Goal: Information Seeking & Learning: Find specific fact

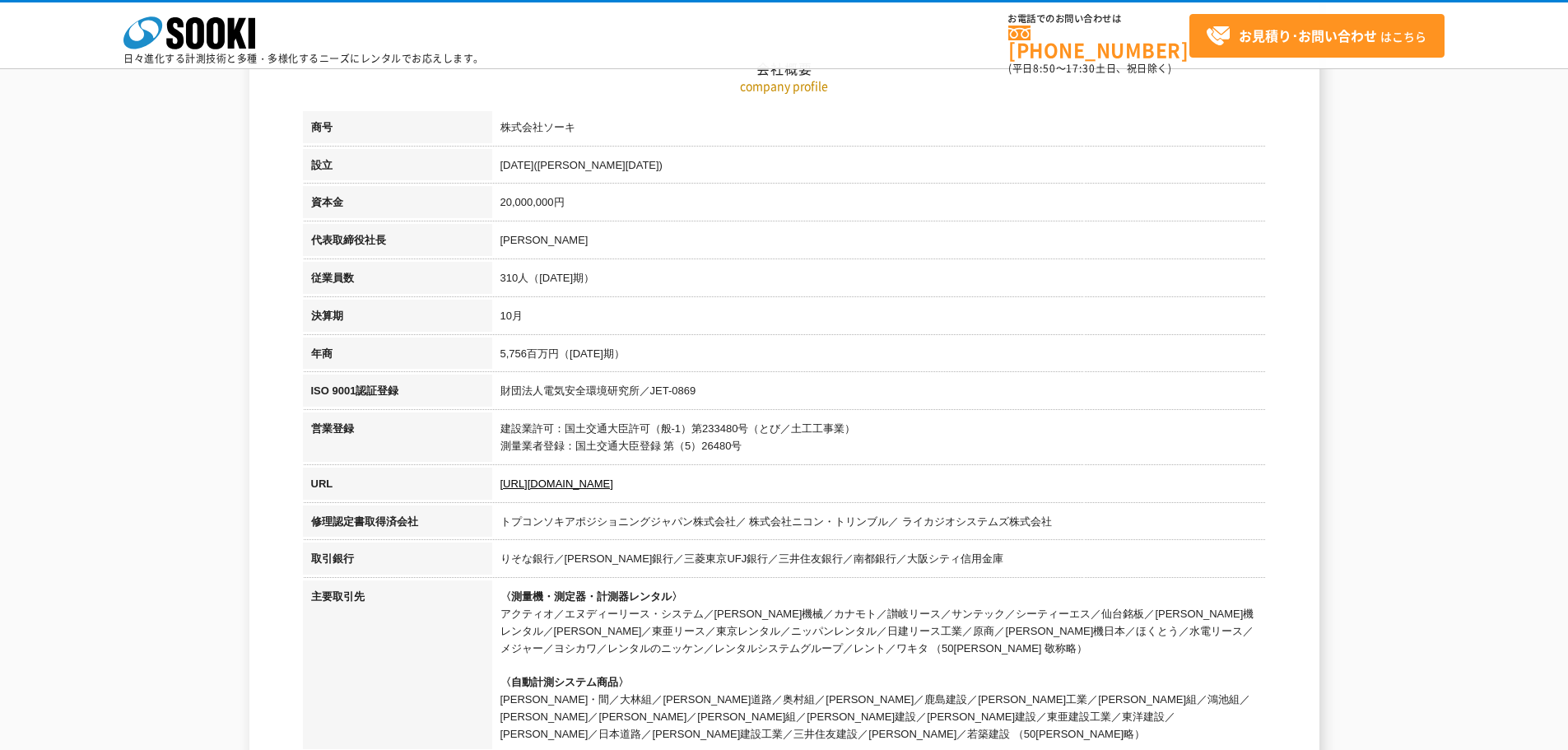
scroll to position [247, 0]
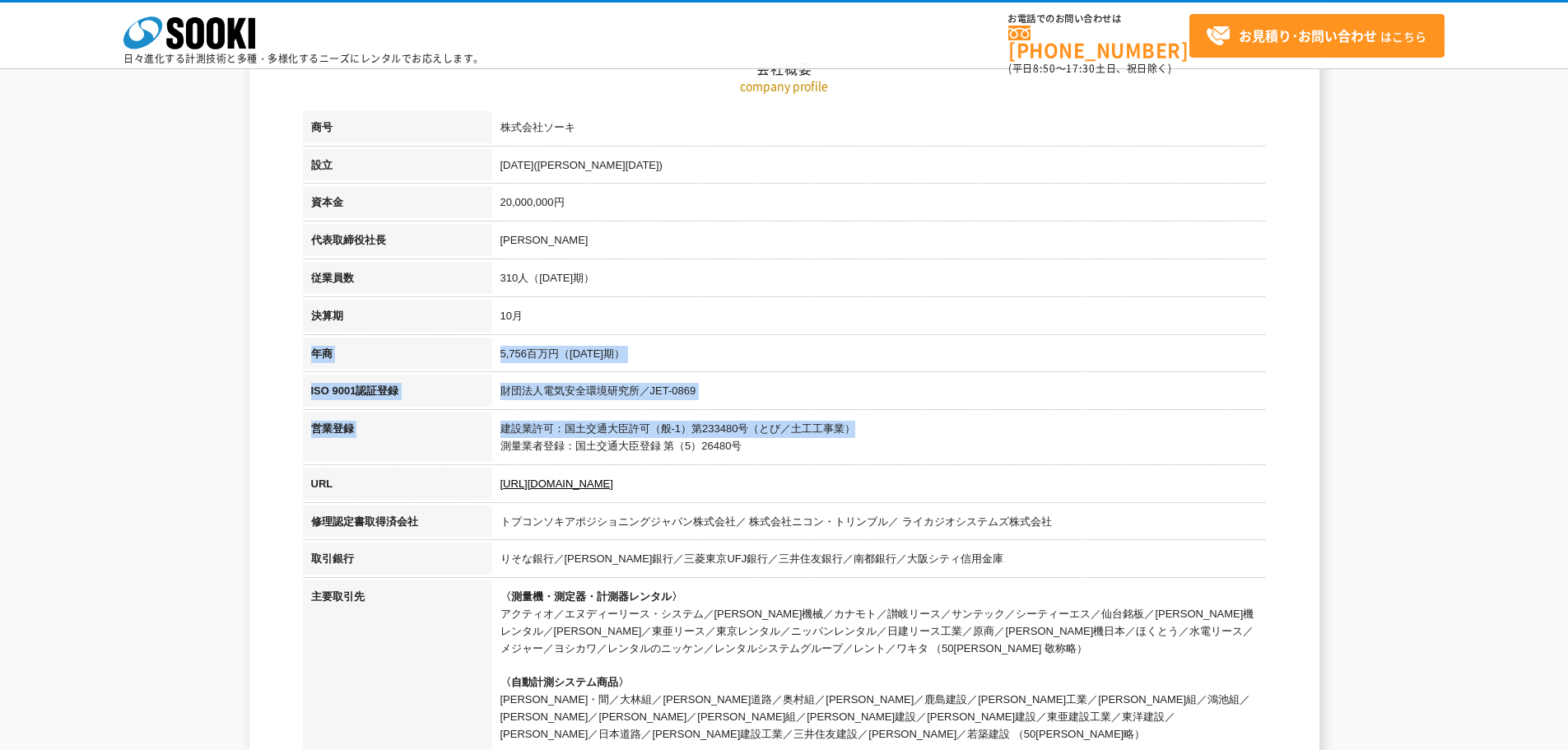
drag, startPoint x: 817, startPoint y: 337, endPoint x: 915, endPoint y: 513, distance: 201.4
click at [893, 492] on tbody "商号 株式会社ソーキ 設立 [DATE]([PERSON_NAME][DATE]) 資本金 20,000,000円 代表取締役社長 [PERSON_NAME]…" at bounding box center [784, 478] width 963 height 734
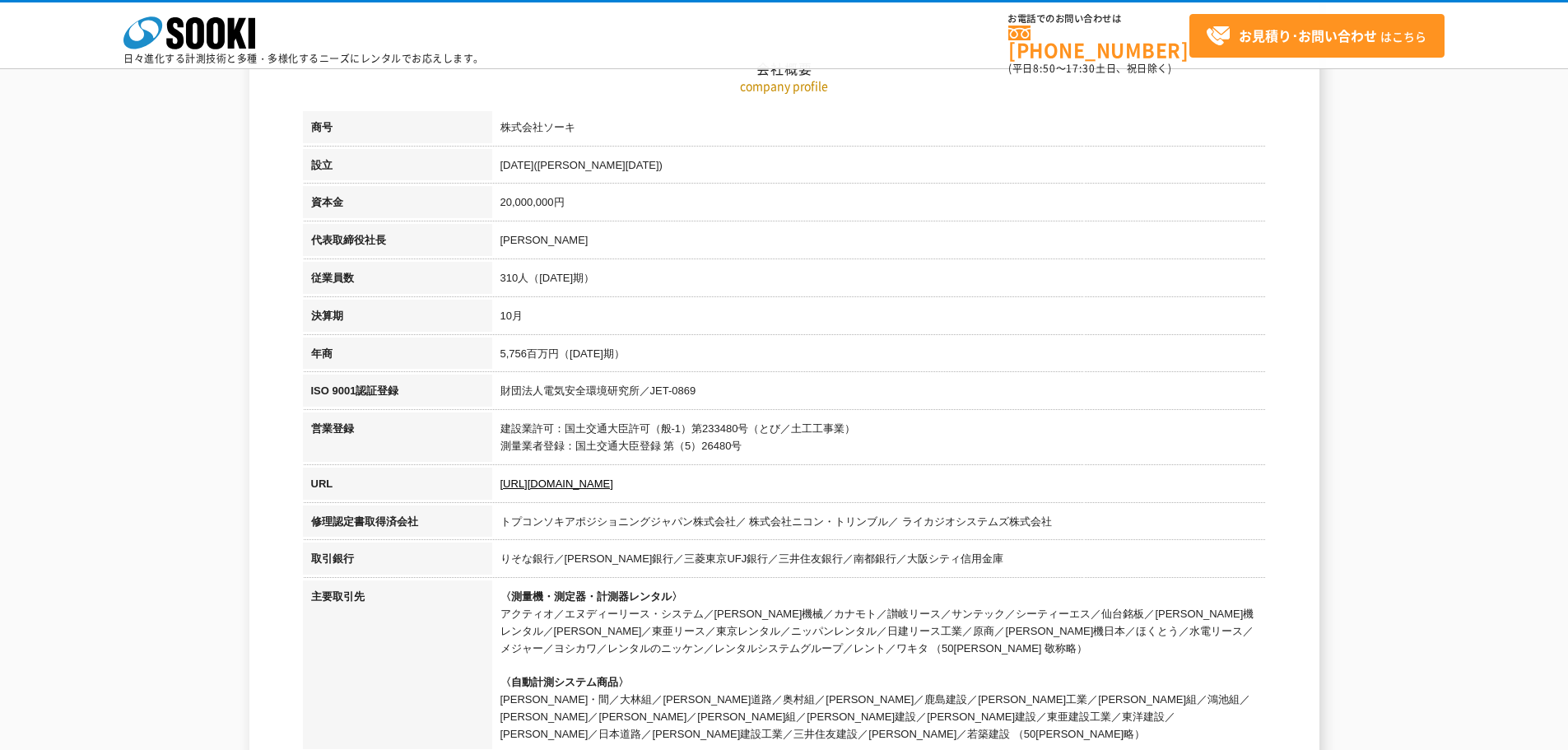
drag, startPoint x: 915, startPoint y: 513, endPoint x: 938, endPoint y: 556, distance: 48.8
click at [915, 514] on td "トプコンソキアポジショニングジャパン株式会社／ 株式会社ニコン・トリンブル／ ライカジオシステムズ株式会社" at bounding box center [879, 524] width 774 height 38
drag, startPoint x: 946, startPoint y: 571, endPoint x: 813, endPoint y: 295, distance: 306.4
click at [830, 328] on tbody "商号 株式会社ソーキ 設立 [DATE]([PERSON_NAME][DATE]) 資本金 20,000,000円 代表取締役社長 [PERSON_NAME]…" at bounding box center [784, 478] width 963 height 734
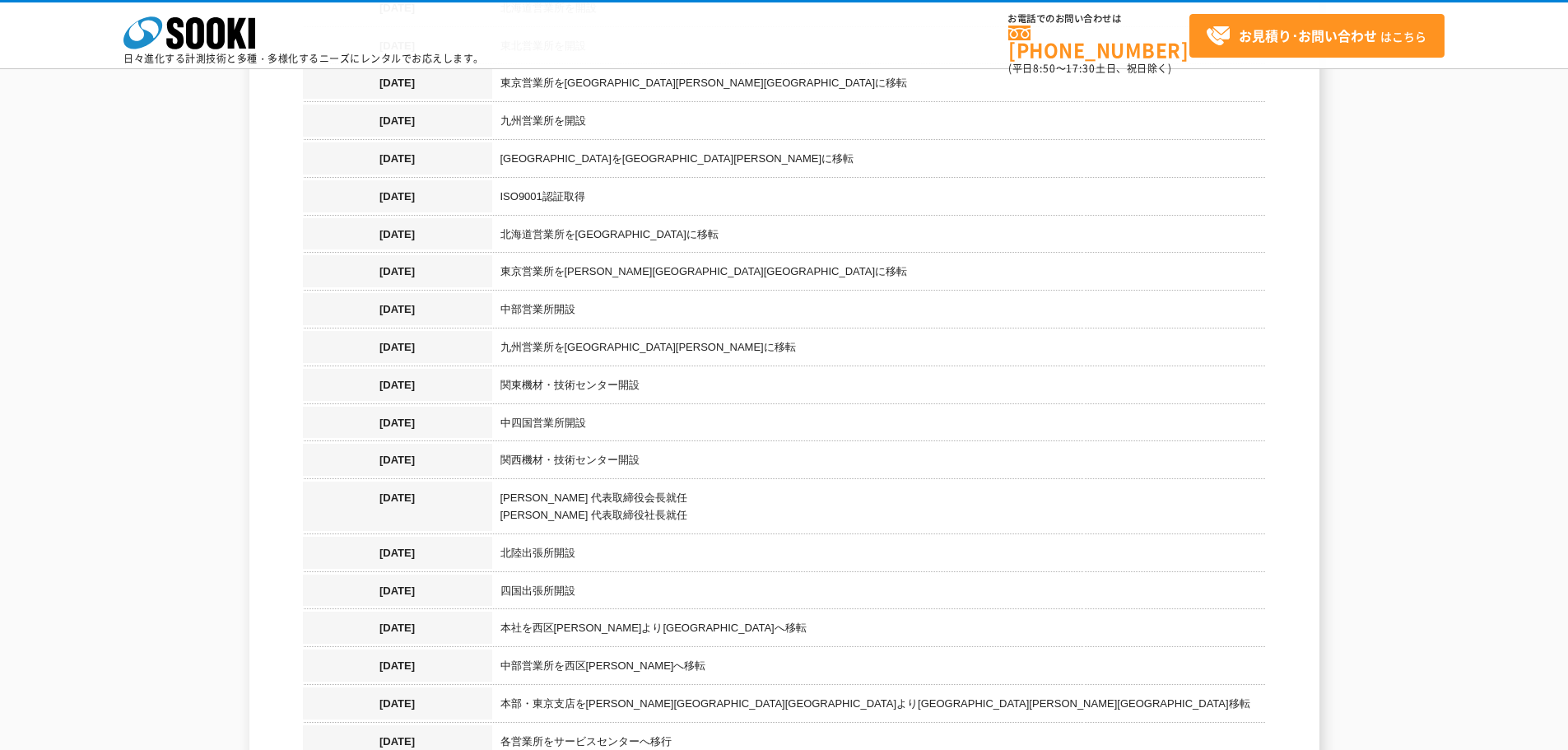
scroll to position [1811, 0]
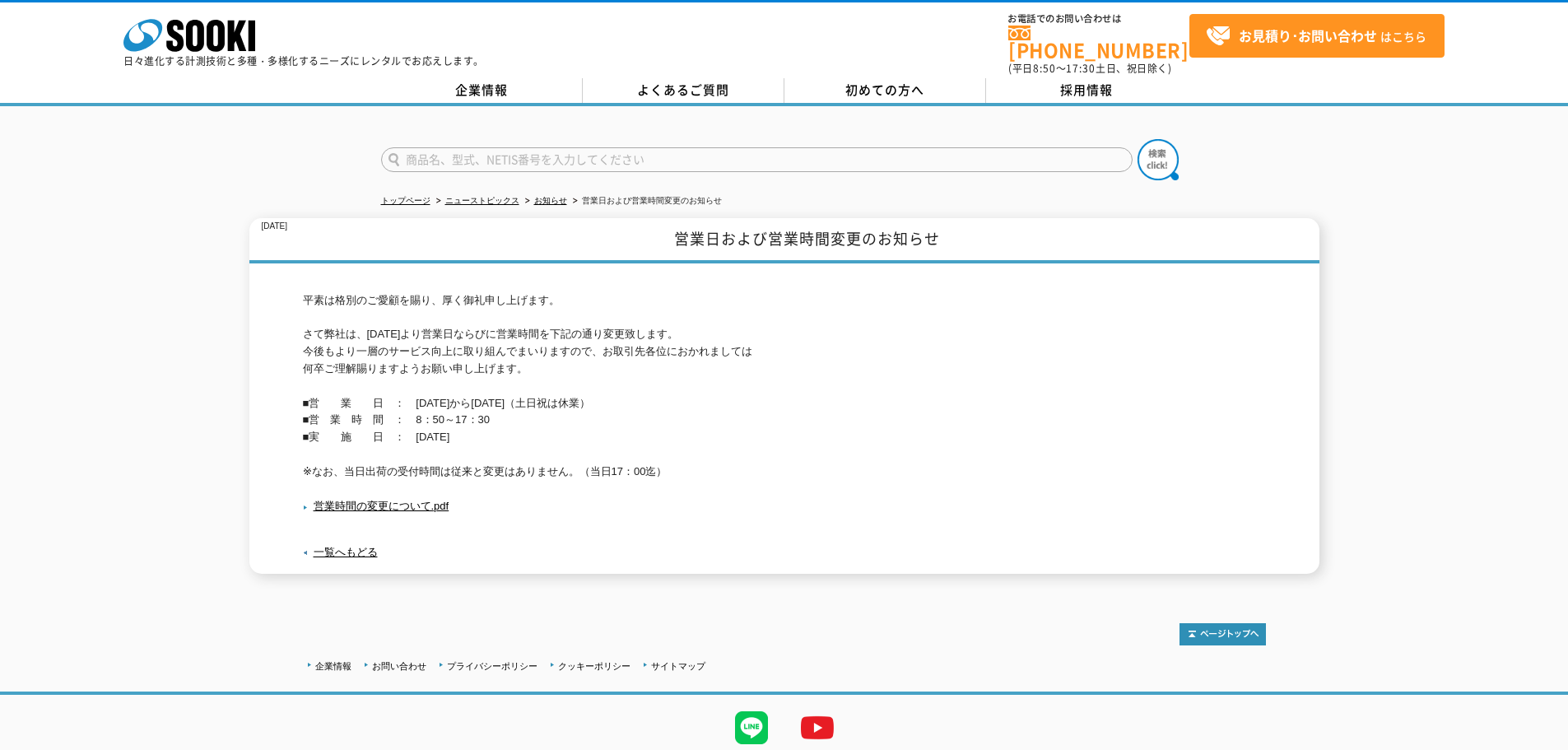
drag, startPoint x: 532, startPoint y: 428, endPoint x: 416, endPoint y: 416, distance: 116.6
click at [416, 416] on p "平素は格別のご愛顧を賜り、厚く御礼申し上げます。 さて弊社は、[DATE]より営業日ならびに営業時間を下記の通り変更致します。 今後もより一層のサービス向上に…" at bounding box center [784, 386] width 963 height 189
click at [415, 414] on p "平素は格別のご愛顧を賜り、厚く御礼申し上げます。 さて弊社は、令和2年10月1日より営業日ならびに営業時間を下記の通り変更致します。 今後もより一層のサービス…" at bounding box center [784, 386] width 963 height 189
drag, startPoint x: 415, startPoint y: 414, endPoint x: 448, endPoint y: 447, distance: 46.7
click at [444, 446] on p "平素は格別のご愛顧を賜り、厚く御礼申し上げます。 さて弊社は、令和2年10月1日より営業日ならびに営業時間を下記の通り変更致します。 今後もより一層のサービス…" at bounding box center [784, 386] width 963 height 189
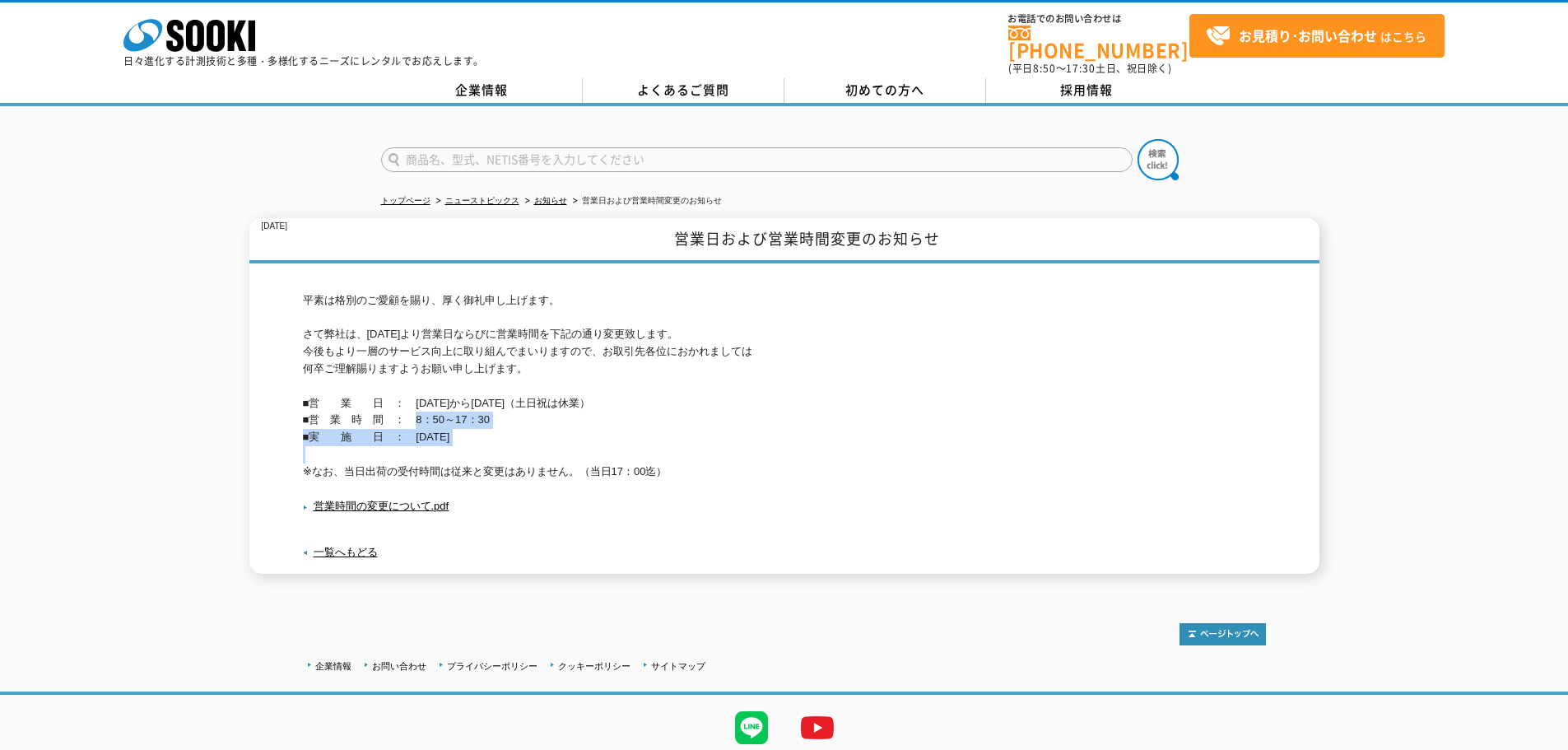
click at [452, 448] on p "平素は格別のご愛顧を賜り、厚く御礼申し上げます。 さて弊社は、令和2年10月1日より営業日ならびに営業時間を下記の通り変更致します。 今後もより一層のサービス…" at bounding box center [784, 386] width 963 height 189
drag, startPoint x: 464, startPoint y: 446, endPoint x: 421, endPoint y: 416, distance: 52.4
click at [429, 421] on p "平素は格別のご愛顧を賜り、厚く御礼申し上げます。 さて弊社は、令和2年10月1日より営業日ならびに営業時間を下記の通り変更致します。 今後もより一層のサービス…" at bounding box center [784, 386] width 963 height 189
drag, startPoint x: 411, startPoint y: 403, endPoint x: 447, endPoint y: 450, distance: 59.2
click at [447, 450] on p "平素は格別のご愛顧を賜り、厚く御礼申し上げます。 さて弊社は、令和2年10月1日より営業日ならびに営業時間を下記の通り変更致します。 今後もより一層のサービス…" at bounding box center [784, 386] width 963 height 189
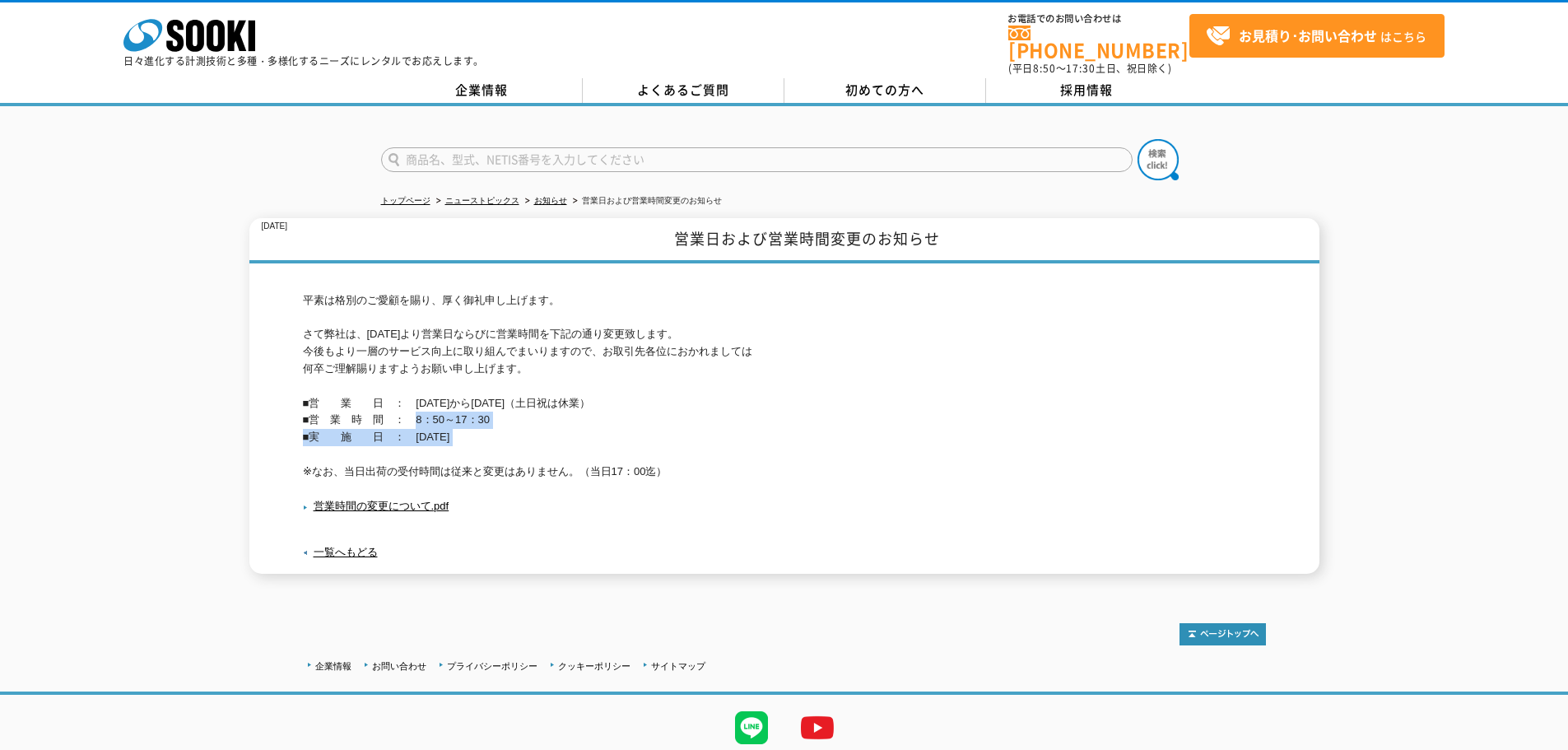
click at [448, 450] on p "平素は格別のご愛顧を賜り、厚く御礼申し上げます。 さて弊社は、令和2年10月1日より営業日ならびに営業時間を下記の通り変更致します。 今後もより一層のサービス…" at bounding box center [784, 386] width 963 height 189
drag, startPoint x: 443, startPoint y: 444, endPoint x: 408, endPoint y: 402, distance: 54.7
click at [408, 403] on p "平素は格別のご愛顧を賜り、厚く御礼申し上げます。 さて弊社は、令和2年10月1日より営業日ならびに営業時間を下記の通り変更致します。 今後もより一層のサービス…" at bounding box center [784, 386] width 963 height 189
click at [399, 394] on p "平素は格別のご愛顧を賜り、厚く御礼申し上げます。 さて弊社は、令和2年10月1日より営業日ならびに営業時間を下記の通り変更致します。 今後もより一層のサービス…" at bounding box center [784, 386] width 963 height 189
drag, startPoint x: 415, startPoint y: 384, endPoint x: 495, endPoint y: 442, distance: 98.8
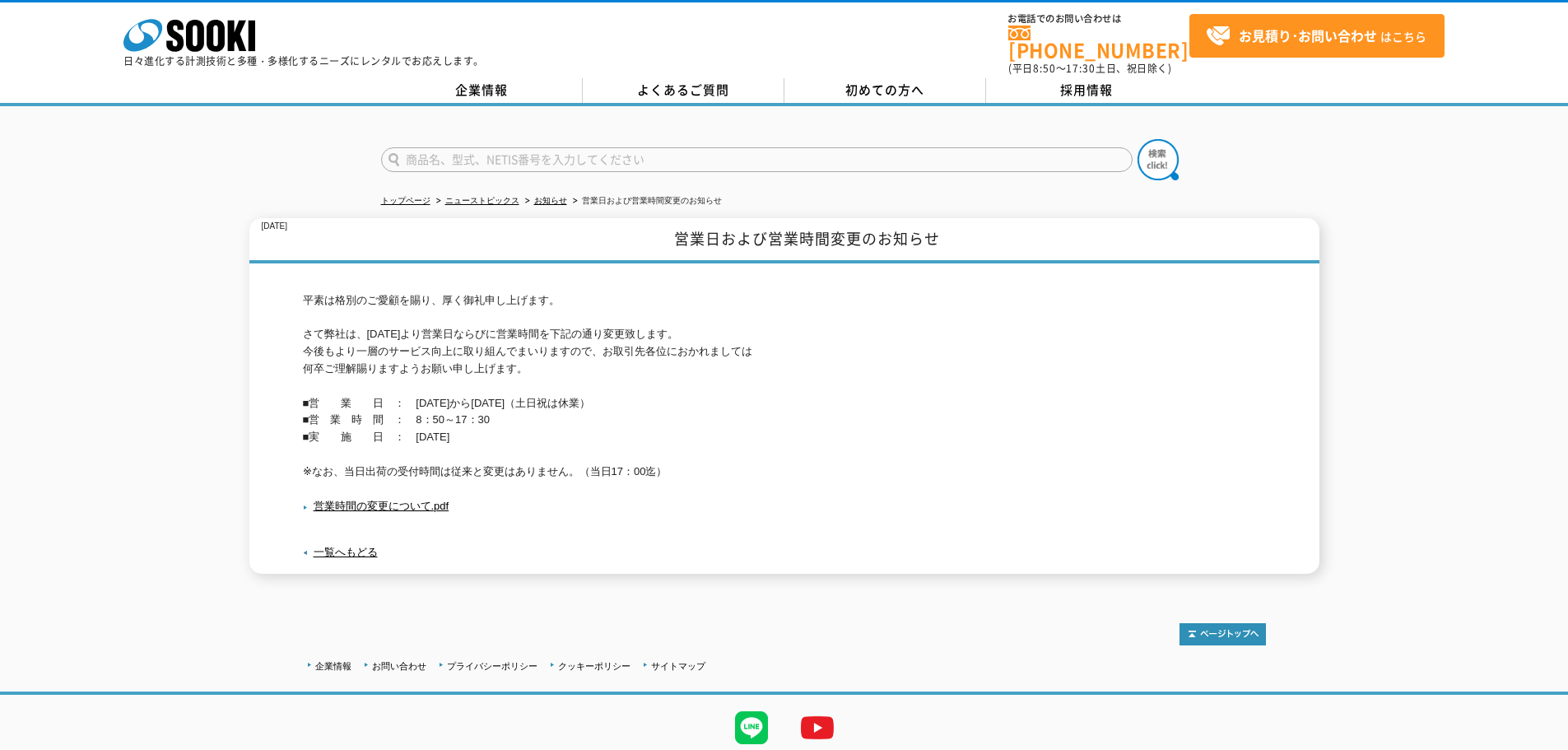
click at [488, 438] on p "平素は格別のご愛顧を賜り、厚く御礼申し上げます。 さて弊社は、令和2年10月1日より営業日ならびに営業時間を下記の通り変更致します。 今後もより一層のサービス…" at bounding box center [784, 386] width 963 height 189
click at [497, 440] on p "平素は格別のご愛顧を賜り、厚く御礼申し上げます。 さて弊社は、令和2年10月1日より営業日ならびに営業時間を下記の通り変更致します。 今後もより一層のサービス…" at bounding box center [784, 386] width 963 height 189
drag, startPoint x: 510, startPoint y: 426, endPoint x: 466, endPoint y: 399, distance: 51.6
click at [466, 399] on p "平素は格別のご愛顧を賜り、厚く御礼申し上げます。 さて弊社は、令和2年10月1日より営業日ならびに営業時間を下記の通り変更致します。 今後もより一層のサービス…" at bounding box center [784, 386] width 963 height 189
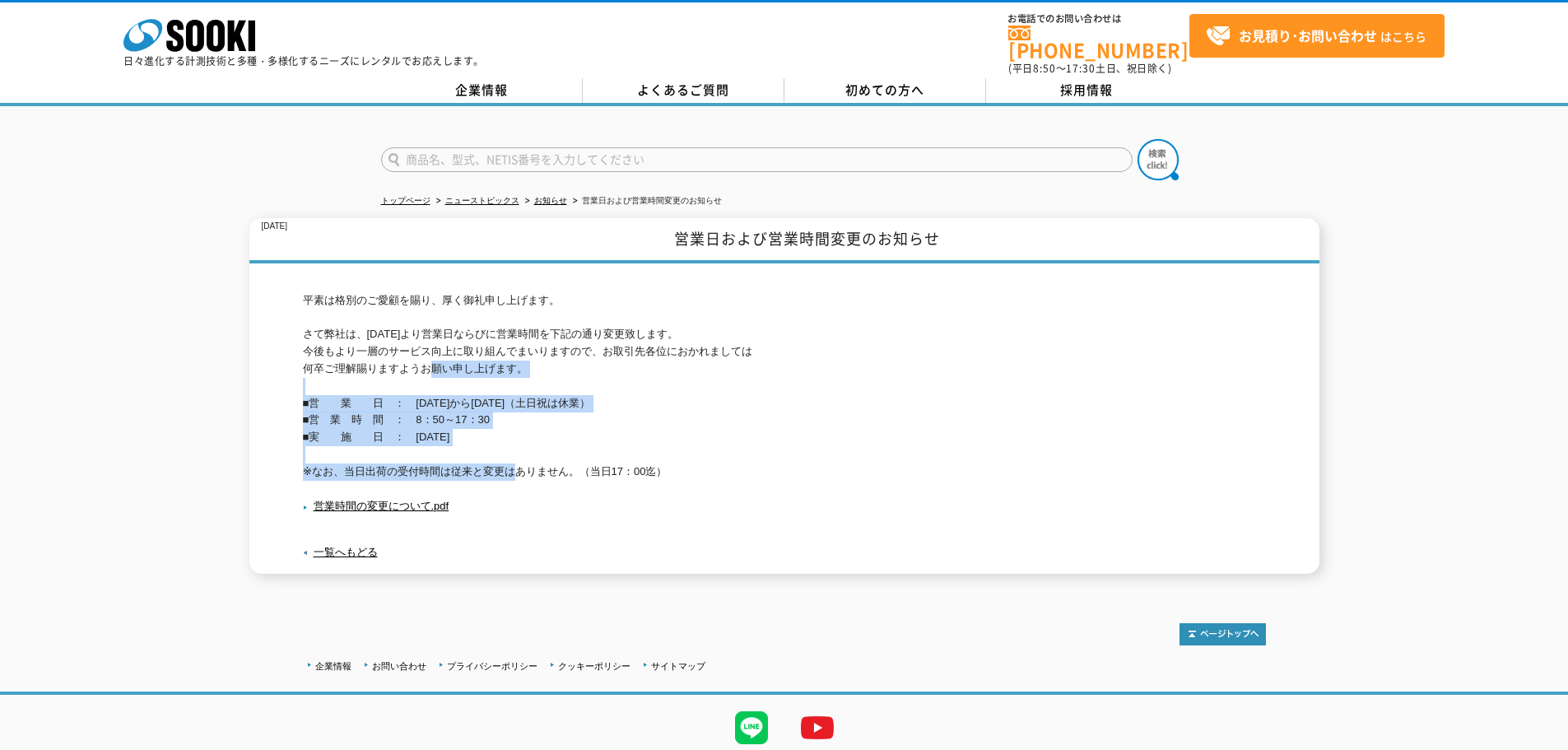
drag, startPoint x: 420, startPoint y: 364, endPoint x: 521, endPoint y: 458, distance: 138.0
click at [511, 457] on p "平素は格別のご愛顧を賜り、厚く御礼申し上げます。 さて弊社は、令和2年10月1日より営業日ならびに営業時間を下記の通り変更致します。 今後もより一層のサービス…" at bounding box center [784, 386] width 963 height 189
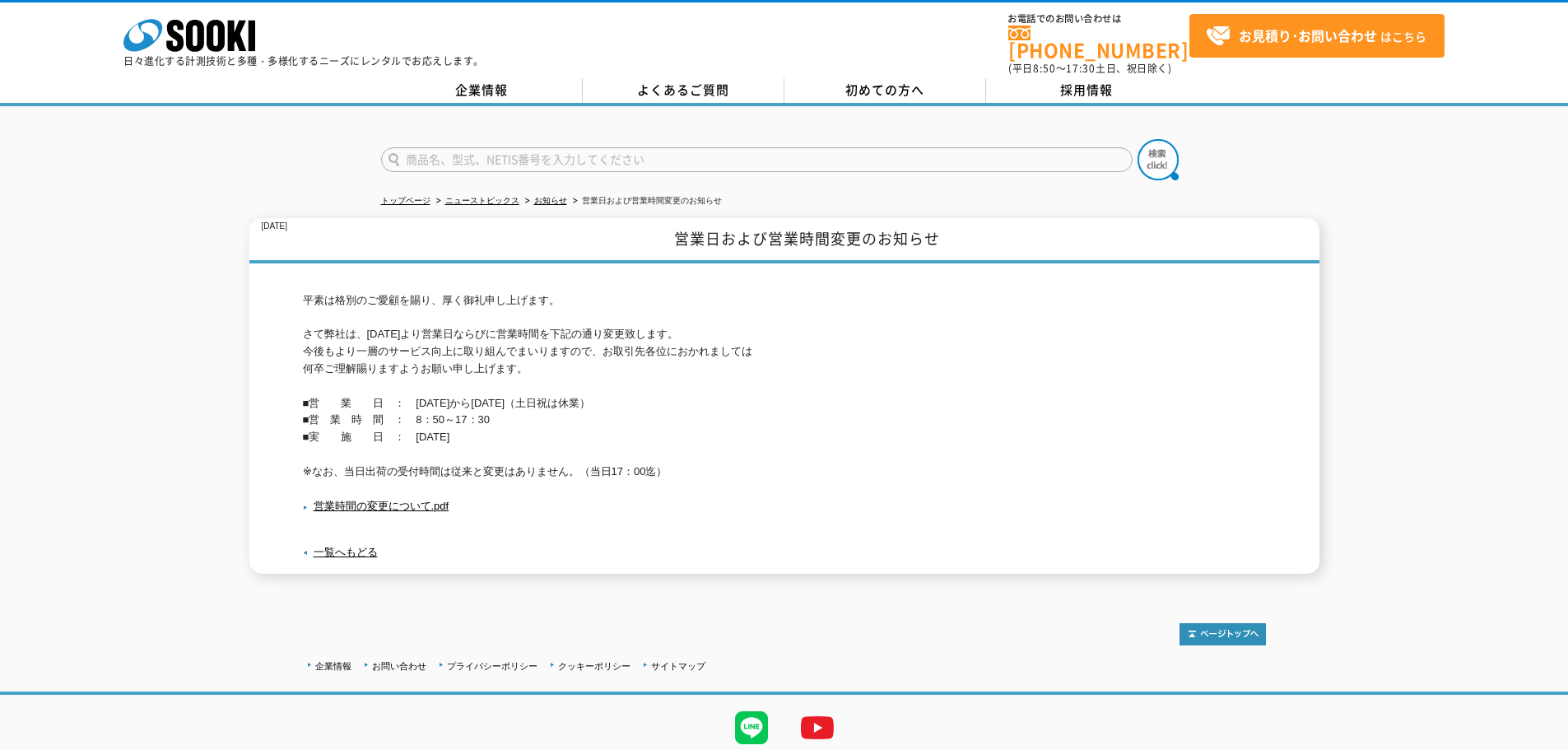
click at [521, 458] on p "平素は格別のご愛顧を賜り、厚く御礼申し上げます。 さて弊社は、令和2年10月1日より営業日ならびに営業時間を下記の通り変更致します。 今後もより一層のサービス…" at bounding box center [784, 386] width 963 height 189
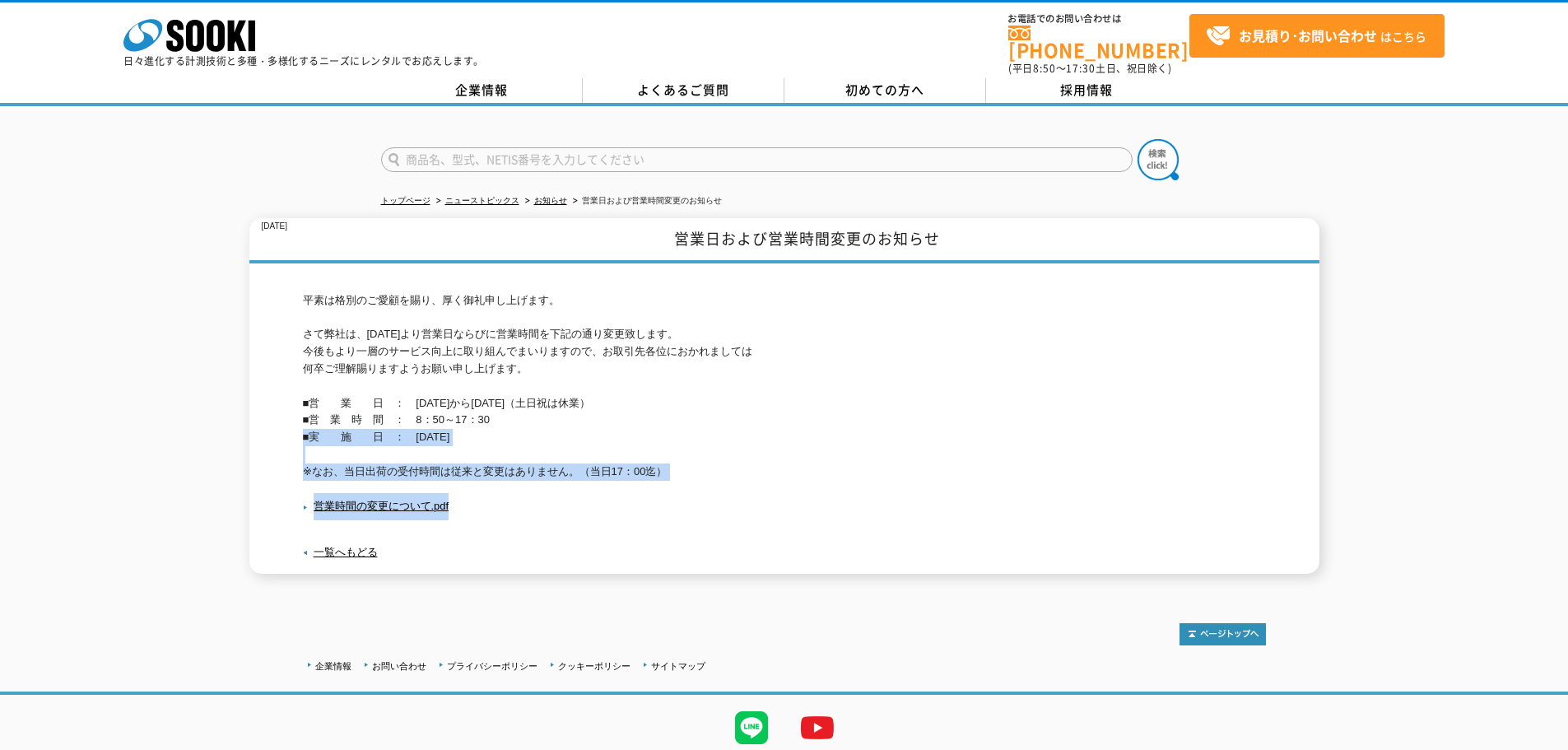
drag, startPoint x: 739, startPoint y: 471, endPoint x: 525, endPoint y: 420, distance: 220.0
click at [529, 421] on div "平素は格別のご愛顧を賜り、厚く御礼申し上げます。 さて弊社は、令和2年10月1日より営業日ならびに営業時間を下記の通り変更致します。 今後もより一層のサービス…" at bounding box center [784, 418] width 963 height 311
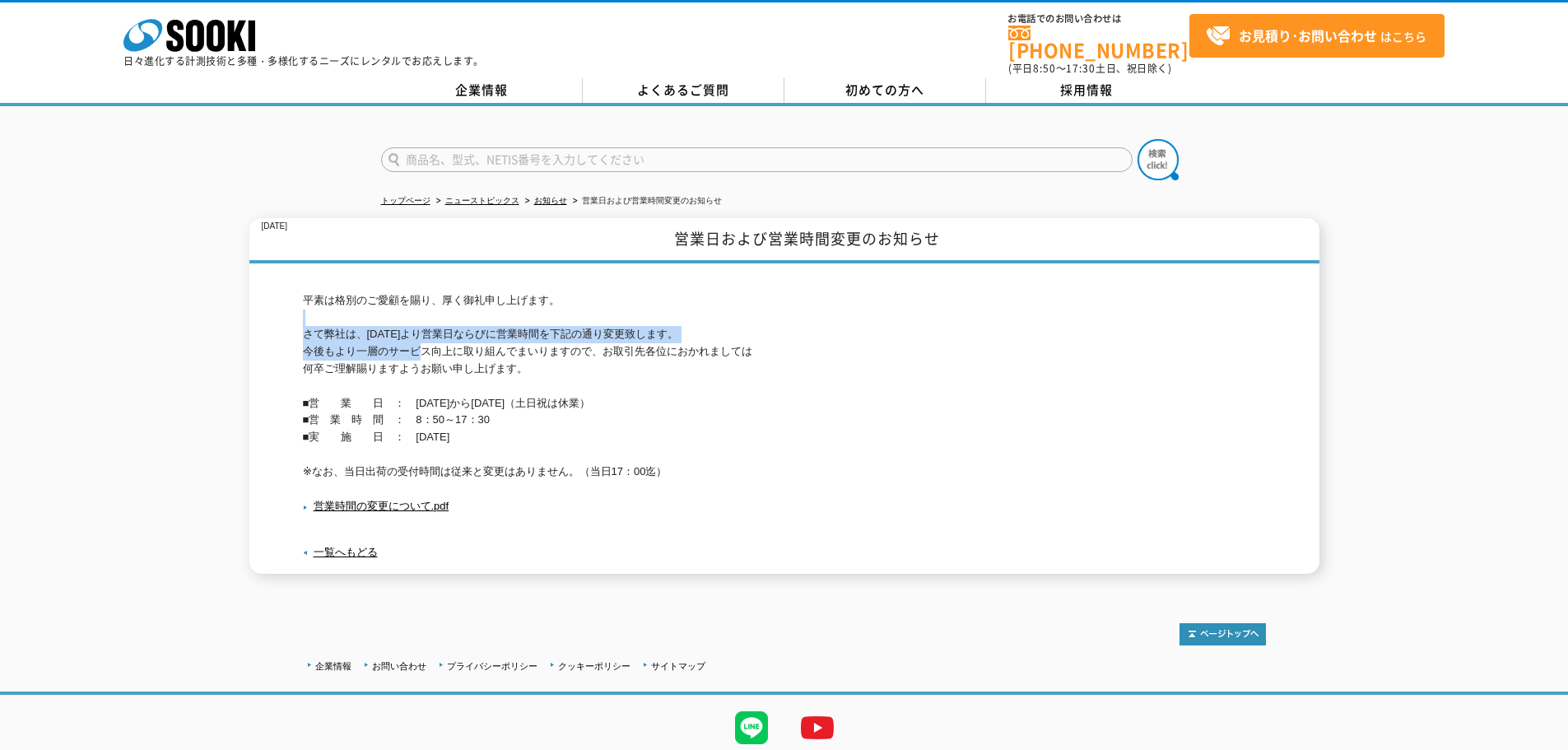
drag, startPoint x: 370, startPoint y: 322, endPoint x: 463, endPoint y: 357, distance: 99.4
click at [445, 351] on p "平素は格別のご愛顧を賜り、厚く御礼申し上げます。 さて弊社は、令和2年10月1日より営業日ならびに営業時間を下記の通り変更致します。 今後もより一層のサービス…" at bounding box center [784, 386] width 963 height 189
click at [494, 362] on p "平素は格別のご愛顧を賜り、厚く御礼申し上げます。 さて弊社は、令和2年10月1日より営業日ならびに営業時間を下記の通り変更致します。 今後もより一層のサービス…" at bounding box center [784, 386] width 963 height 189
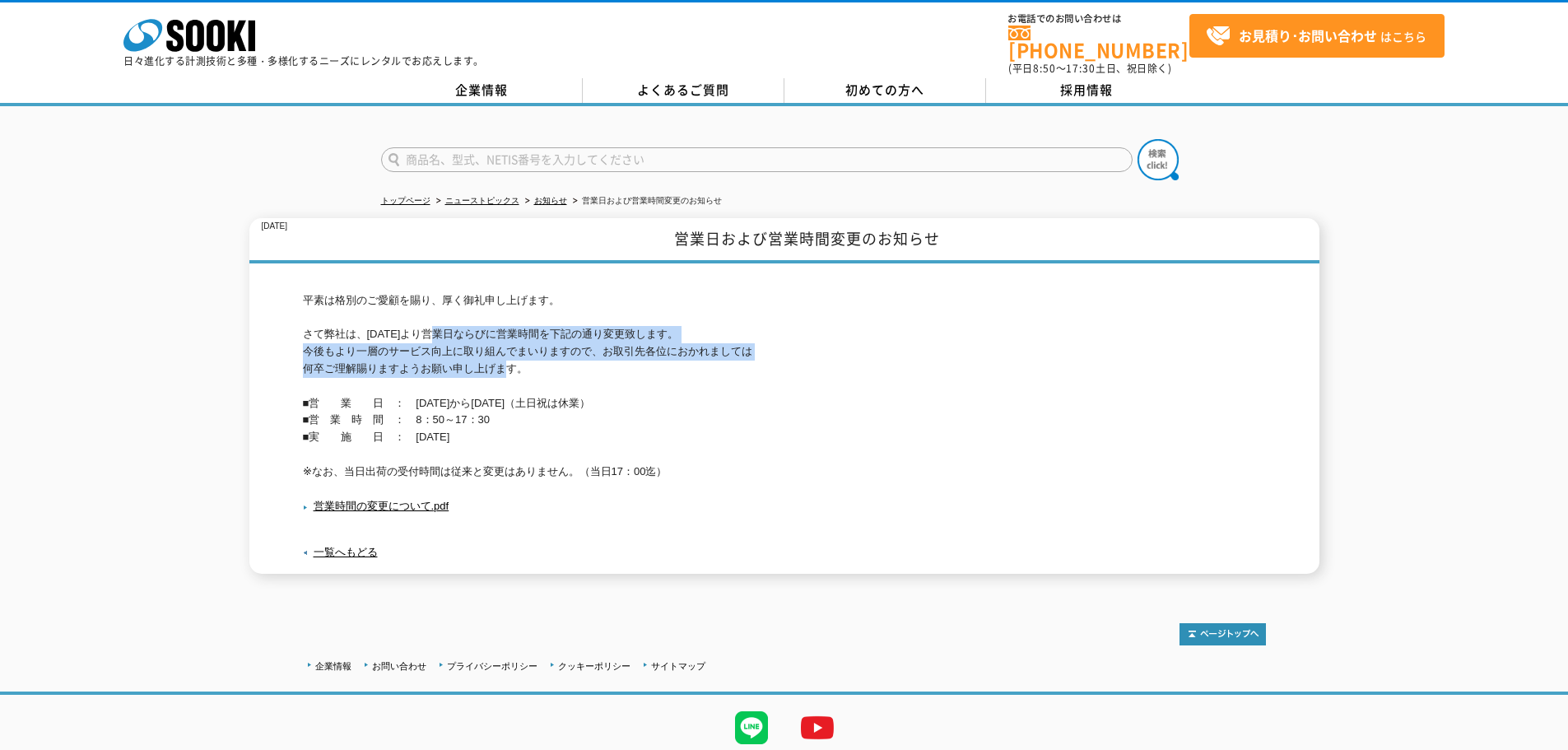
drag, startPoint x: 494, startPoint y: 363, endPoint x: 399, endPoint y: 311, distance: 108.3
click at [405, 313] on p "平素は格別のご愛顧を賜り、厚く御礼申し上げます。 さて弊社は、令和2年10月1日より営業日ならびに営業時間を下記の通り変更致します。 今後もより一層のサービス…" at bounding box center [784, 386] width 963 height 189
click at [391, 308] on p "平素は格別のご愛顧を賜り、厚く御礼申し上げます。 さて弊社は、令和2年10月1日より営業日ならびに営業時間を下記の通り変更致します。 今後もより一層のサービス…" at bounding box center [784, 386] width 963 height 189
drag, startPoint x: 649, startPoint y: 440, endPoint x: 511, endPoint y: 366, distance: 156.6
click at [539, 386] on p "平素は格別のご愛顧を賜り、厚く御礼申し上げます。 さて弊社は、令和2年10月1日より営業日ならびに営業時間を下記の通り変更致します。 今後もより一層のサービス…" at bounding box center [784, 386] width 963 height 189
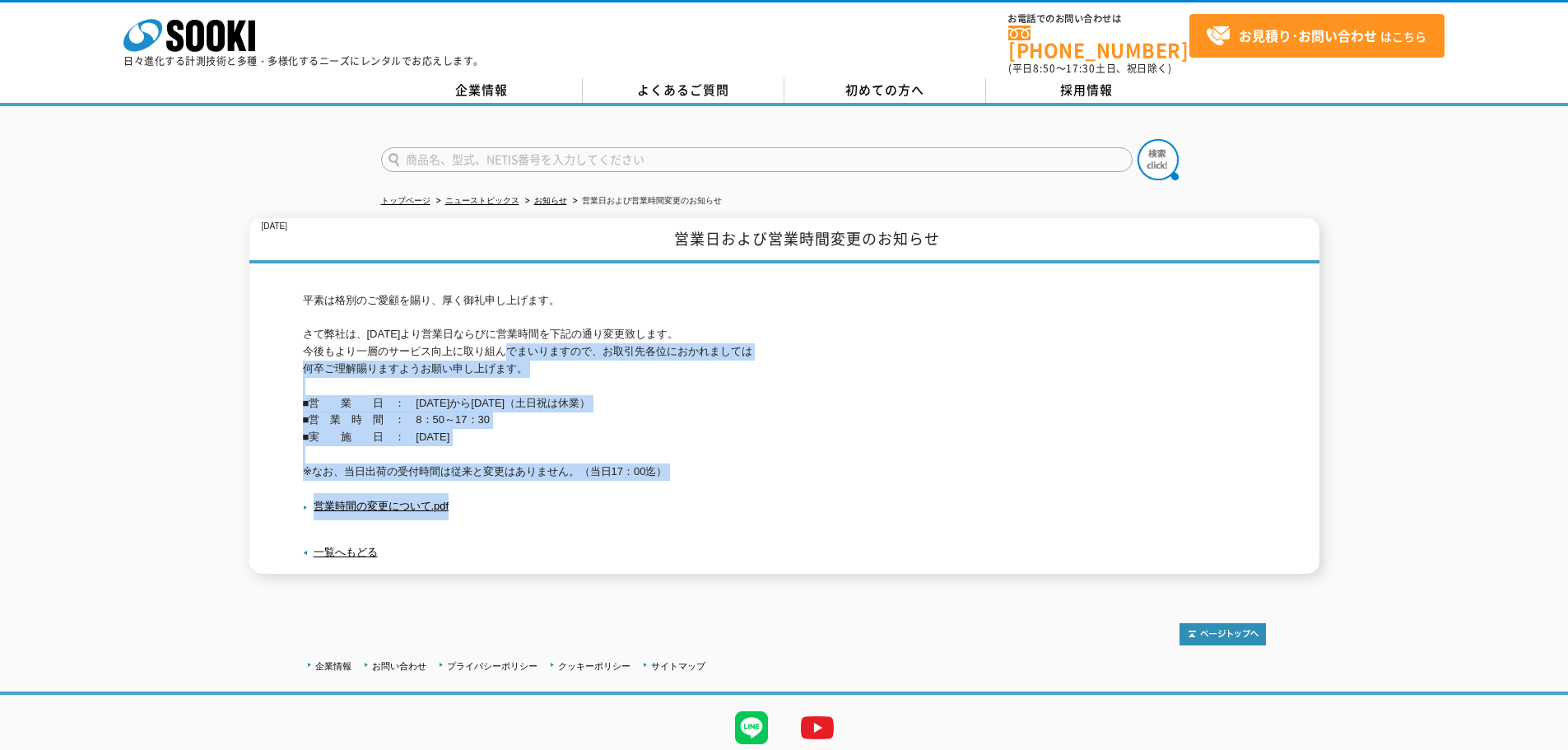
drag, startPoint x: 495, startPoint y: 349, endPoint x: 638, endPoint y: 501, distance: 208.7
click at [638, 501] on div "平素は格別のご愛顧を賜り、厚く御礼申し上げます。 さて弊社は、令和2年10月1日より営業日ならびに営業時間を下記の通り変更致します。 今後もより一層のサービス…" at bounding box center [784, 418] width 963 height 311
click at [640, 503] on p "営業時間の変更について.pdf" at bounding box center [784, 507] width 963 height 27
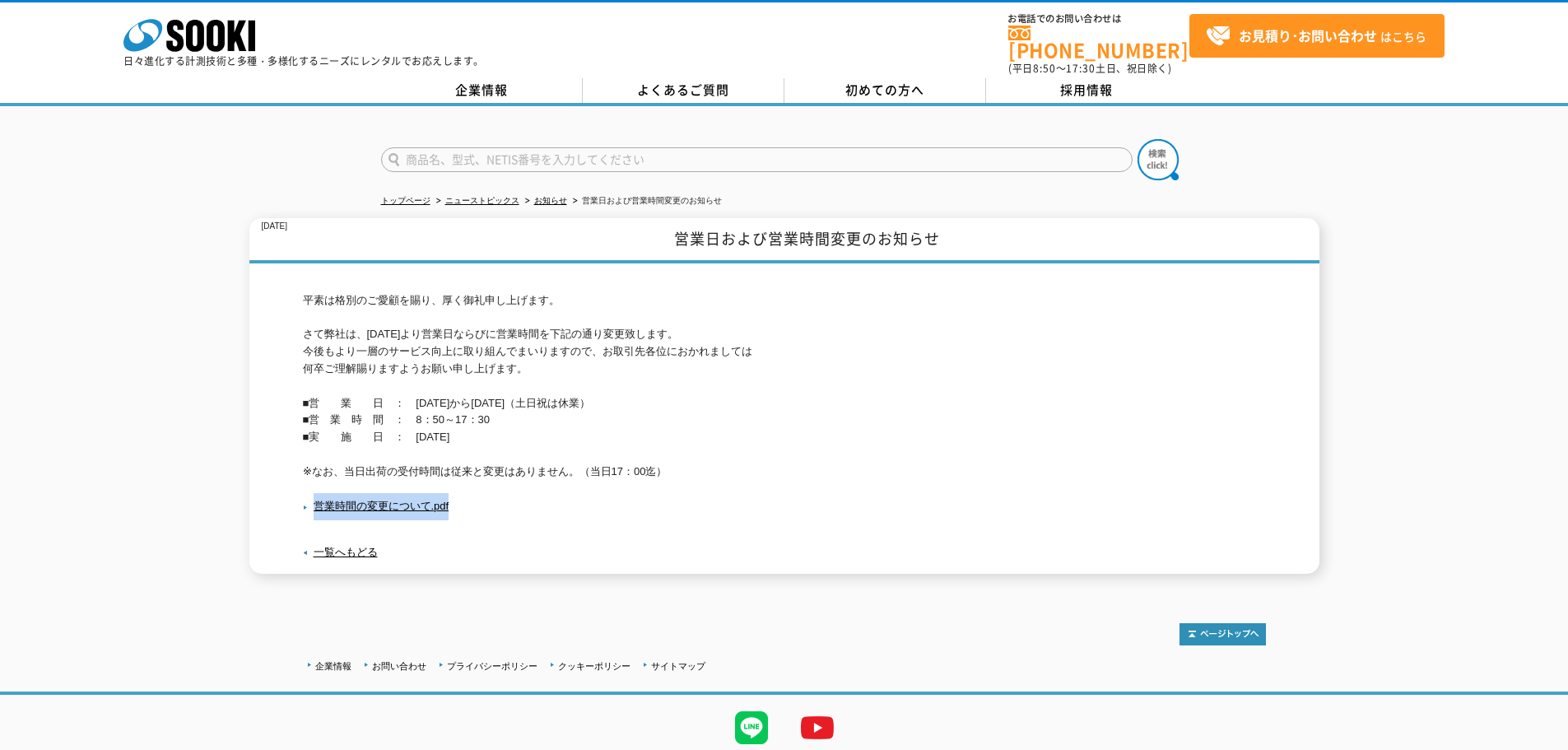
click at [640, 503] on p "営業時間の変更について.pdf" at bounding box center [784, 507] width 963 height 27
drag, startPoint x: 626, startPoint y: 349, endPoint x: 661, endPoint y: 425, distance: 83.7
click at [649, 407] on p "平素は格別のご愛顧を賜り、厚く御礼申し上げます。 さて弊社は、令和2年10月1日より営業日ならびに営業時間を下記の通り変更致します。 今後もより一層のサービス…" at bounding box center [784, 386] width 963 height 189
click at [665, 430] on p "平素は格別のご愛顧を賜り、厚く御礼申し上げます。 さて弊社は、令和2年10月1日より営業日ならびに営業時間を下記の通り変更致します。 今後もより一層のサービス…" at bounding box center [784, 386] width 963 height 189
drag, startPoint x: 692, startPoint y: 471, endPoint x: 660, endPoint y: 383, distance: 93.6
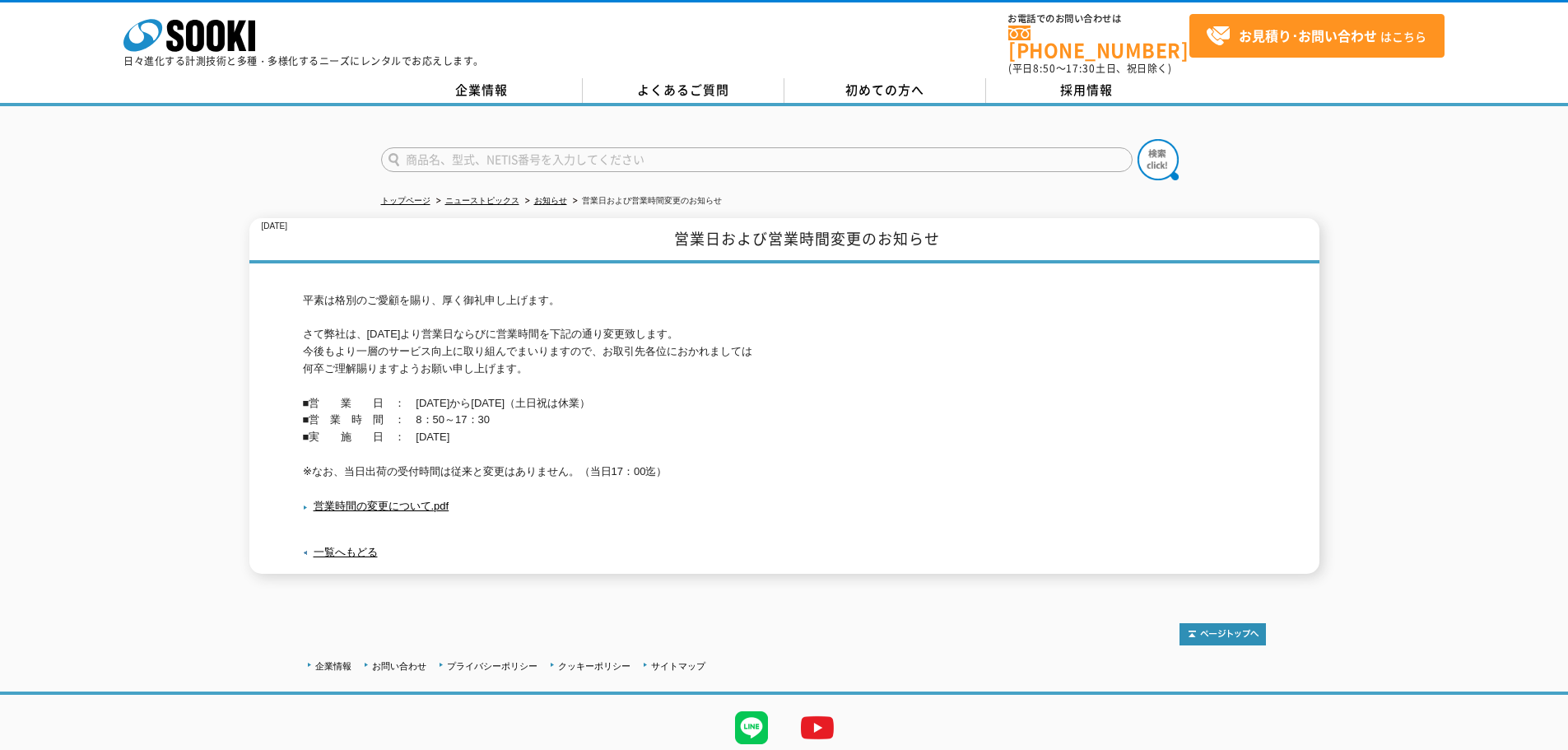
click at [670, 409] on p "平素は格別のご愛顧を賜り、厚く御礼申し上げます。 さて弊社は、令和2年10月1日より営業日ならびに営業時間を下記の通り変更致します。 今後もより一層のサービス…" at bounding box center [784, 386] width 963 height 189
drag, startPoint x: 654, startPoint y: 361, endPoint x: 681, endPoint y: 485, distance: 126.9
click at [678, 479] on div "平素は格別のご愛顧を賜り、厚く御礼申し上げます。 さて弊社は、令和2年10月1日より営業日ならびに営業時間を下記の通り変更致します。 今後もより一層のサービス…" at bounding box center [784, 418] width 963 height 311
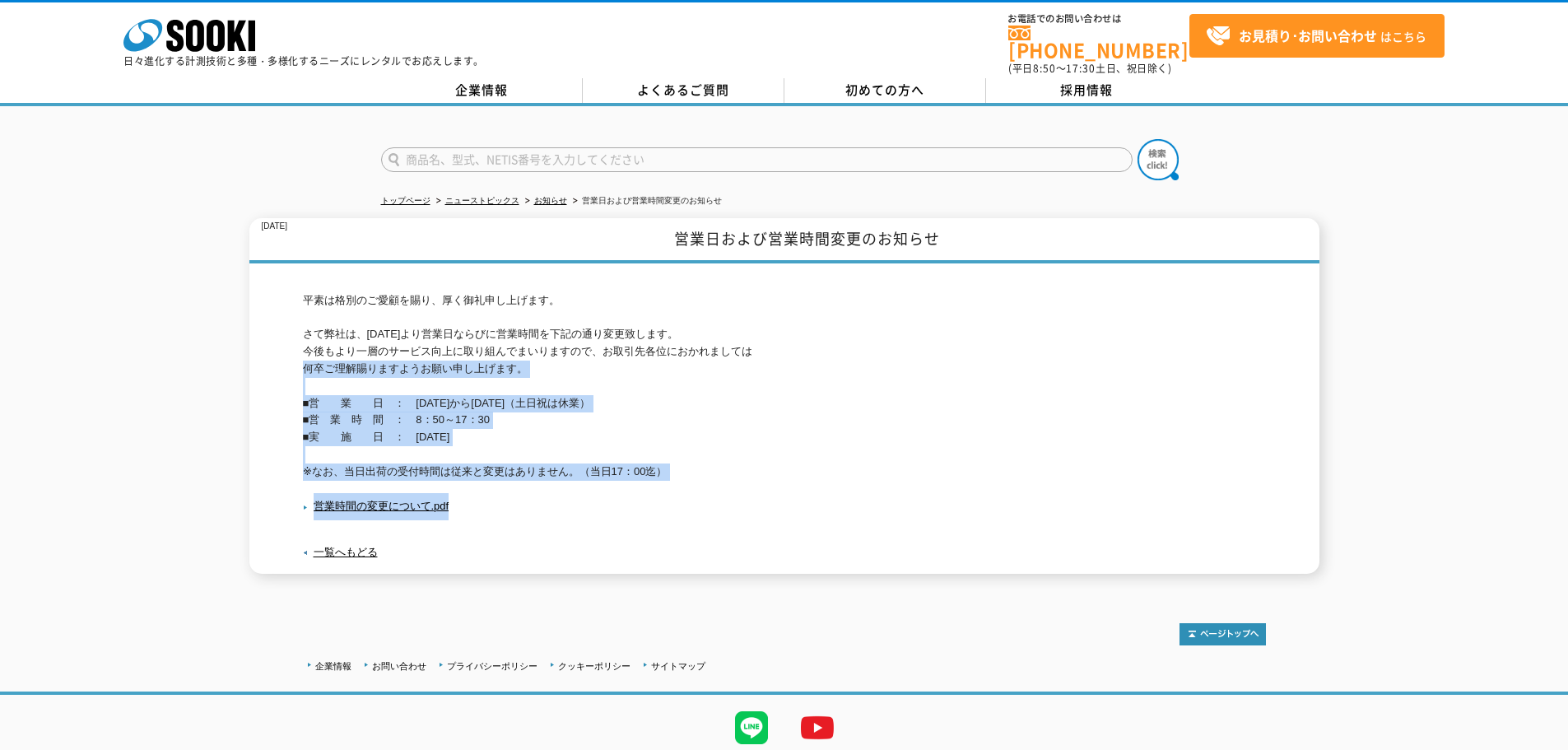
click at [684, 493] on p "営業時間の変更について.pdf" at bounding box center [784, 507] width 963 height 27
click at [677, 503] on p "営業時間の変更について.pdf" at bounding box center [784, 507] width 963 height 27
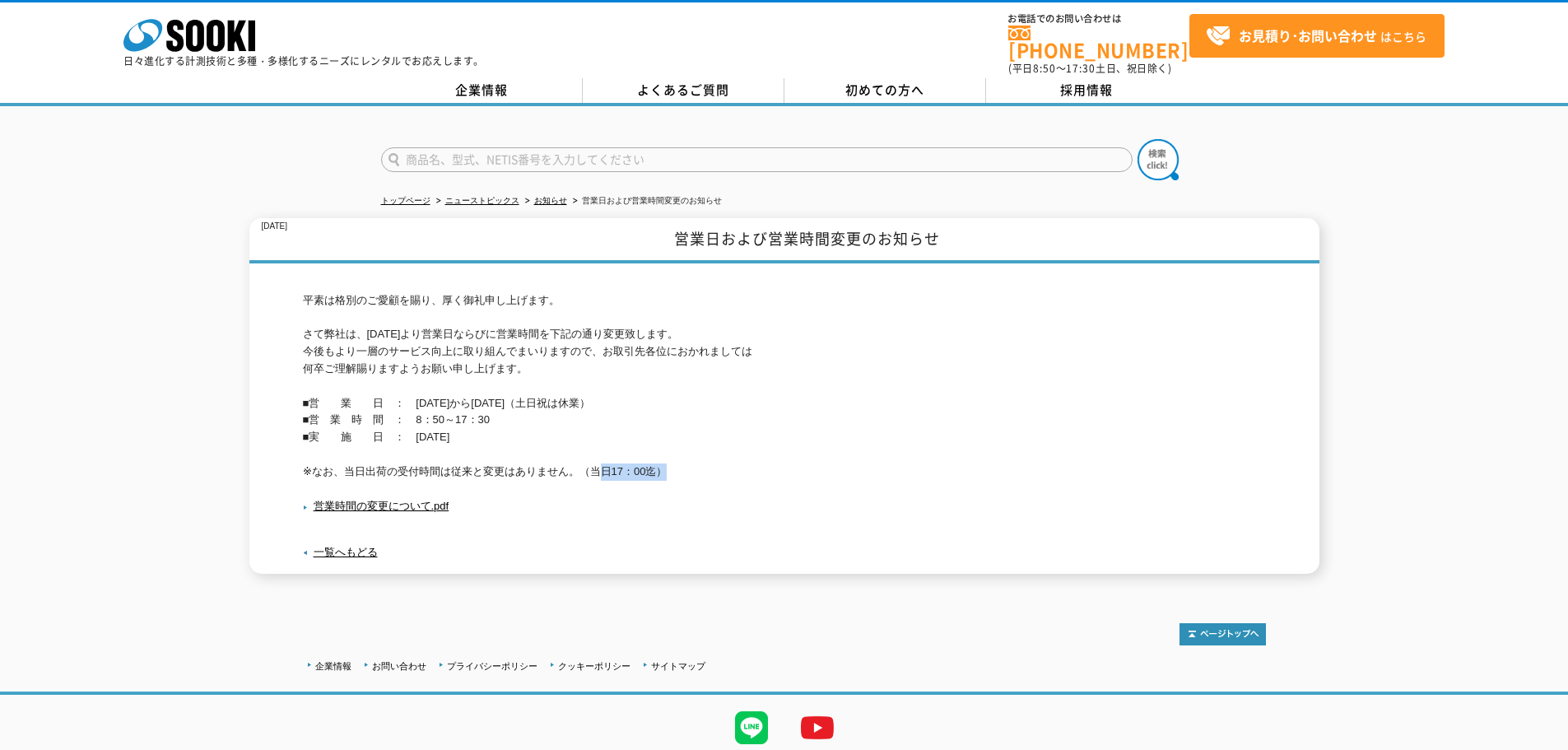
drag, startPoint x: 660, startPoint y: 462, endPoint x: 596, endPoint y: 465, distance: 64.1
click at [596, 465] on p "平素は格別のご愛顧を賜り、厚く御礼申し上げます。 さて弊社は、令和2年10月1日より営業日ならびに営業時間を下記の通り変更致します。 今後もより一層のサービス…" at bounding box center [784, 386] width 963 height 189
click at [383, 500] on link "営業時間の変更について.pdf" at bounding box center [376, 506] width 146 height 13
